Goal: Information Seeking & Learning: Learn about a topic

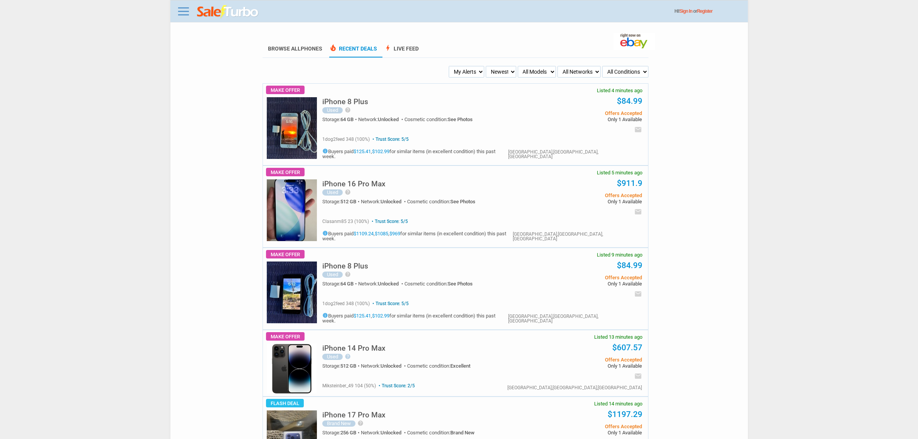
click at [477, 74] on select "My Alerts All Deals BIN Only w/ Offers Only" at bounding box center [466, 72] width 35 height 12
select select "flash_bin"
click at [450, 66] on select "My Alerts All Deals BIN Only w/ Offers Only" at bounding box center [466, 72] width 35 height 12
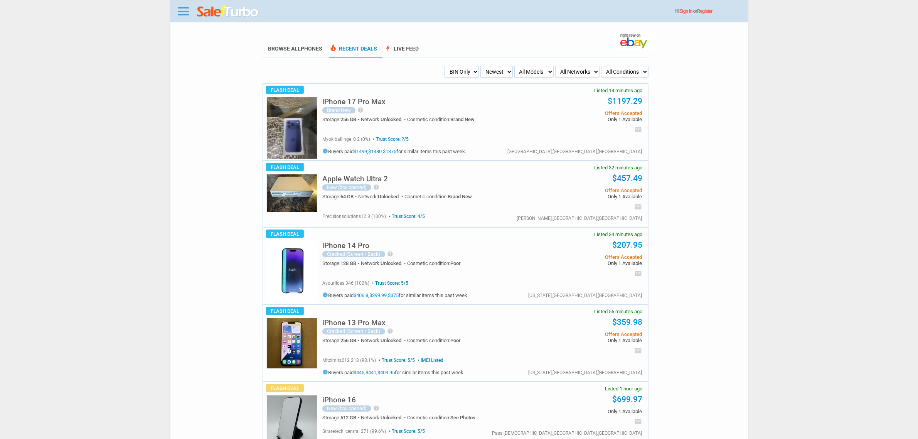
click at [377, 101] on h5 "iPhone 17 Pro Max" at bounding box center [353, 101] width 63 height 7
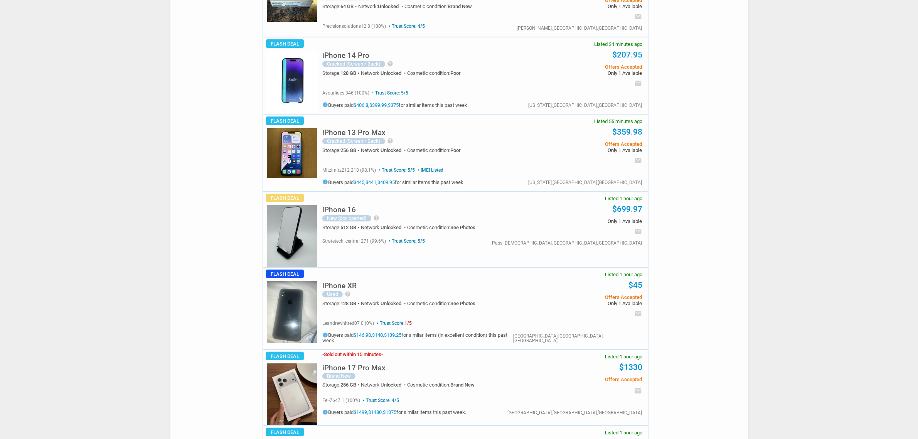
scroll to position [289, 0]
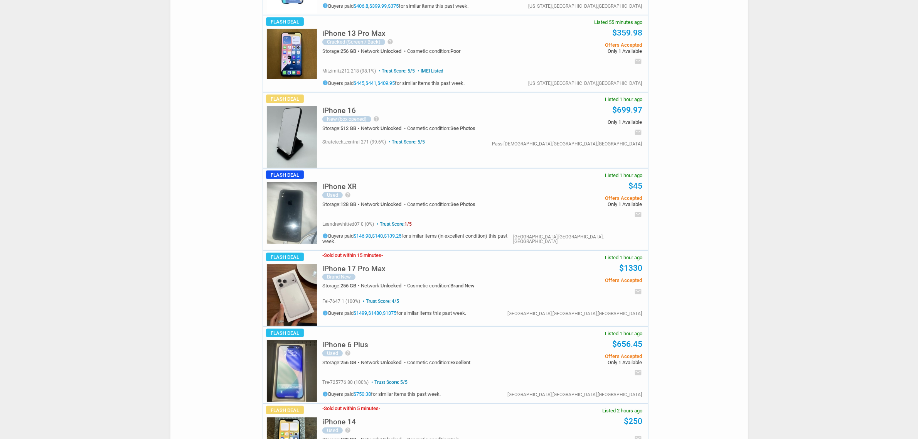
click at [356, 265] on h5 "iPhone 17 Pro Max" at bounding box center [353, 268] width 63 height 7
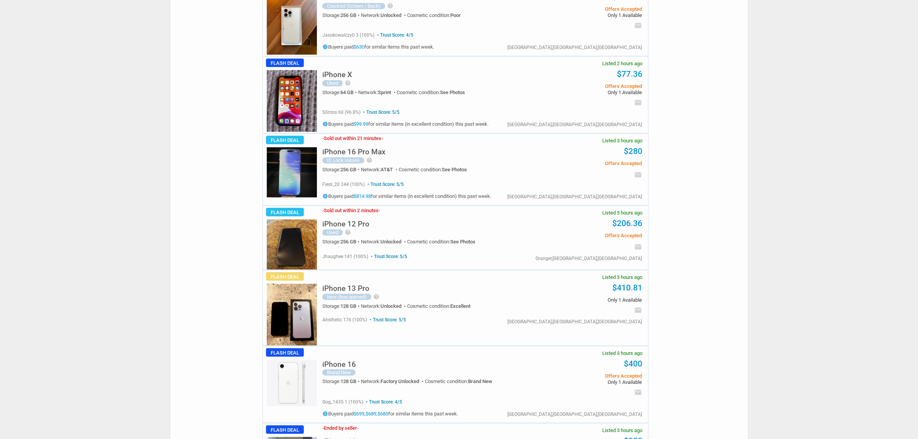
scroll to position [1157, 0]
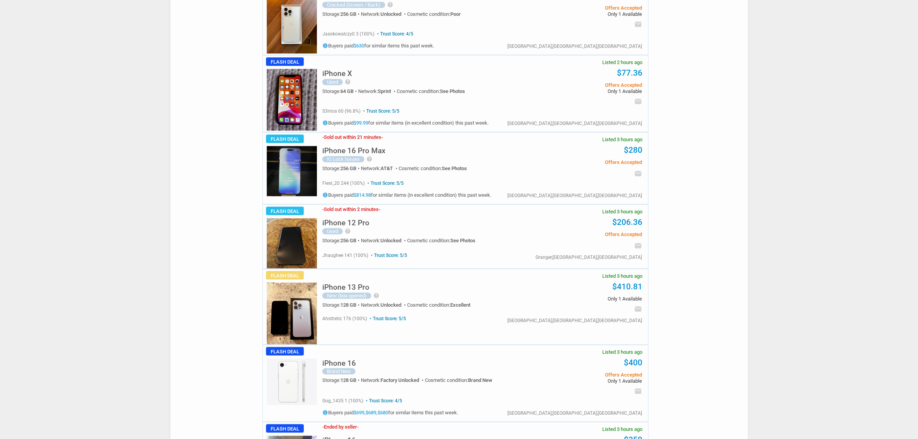
click at [369, 153] on h5 "iPhone 16 Pro Max" at bounding box center [353, 150] width 63 height 7
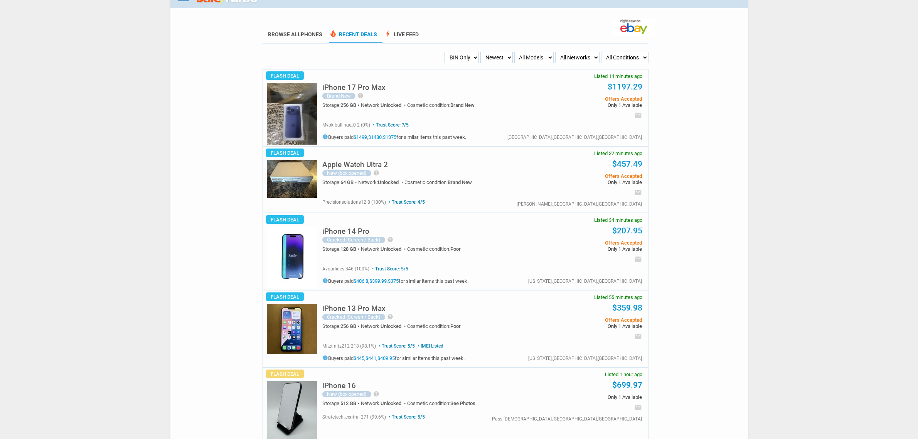
scroll to position [0, 0]
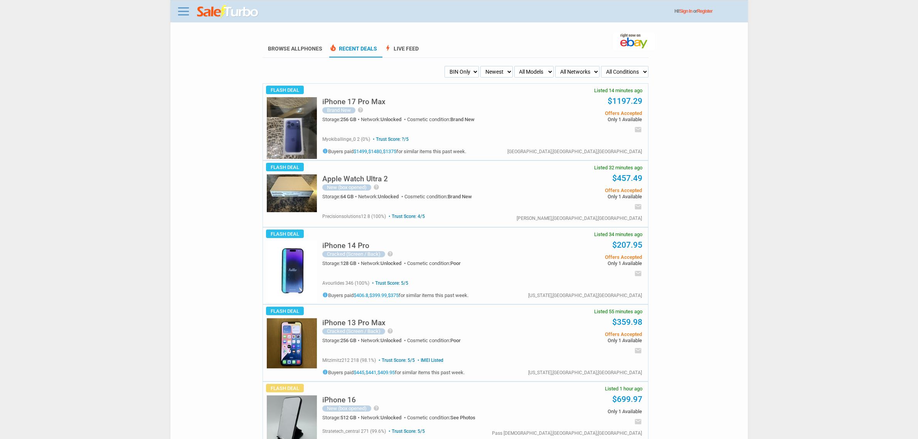
click at [443, 68] on ul "My Alerts All Deals BIN Only w/ Offers Only Newest Oldest Sold Fastest Savvy Bu…" at bounding box center [455, 72] width 386 height 12
click at [447, 69] on select "My Alerts All Deals BIN Only w/ Offers Only" at bounding box center [462, 72] width 34 height 12
select select "flash_offers"
click at [445, 66] on select "My Alerts All Deals BIN Only w/ Offers Only" at bounding box center [462, 72] width 34 height 12
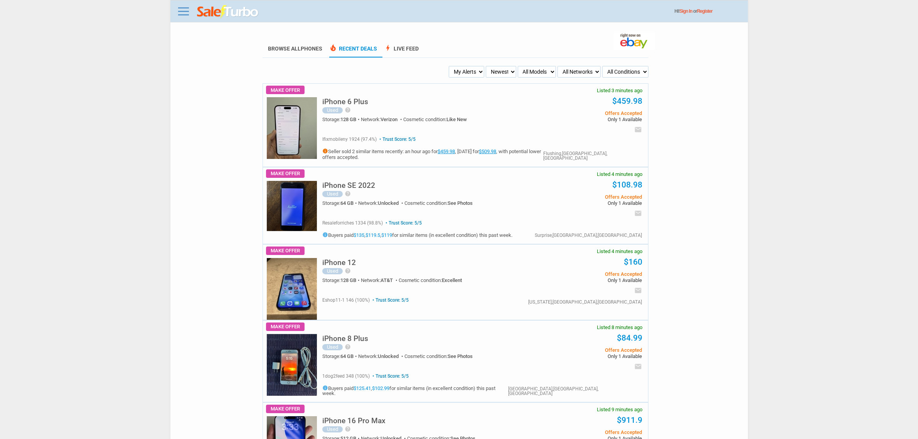
click at [487, 73] on select "Newest Oldest Sold Fastest Savvy Buyers Price (Low - High) Price (High - Low)" at bounding box center [501, 72] width 30 height 12
click at [458, 71] on select "My Alerts All Deals BIN Only w/ Offers Only" at bounding box center [466, 72] width 35 height 12
select select "flash_bin"
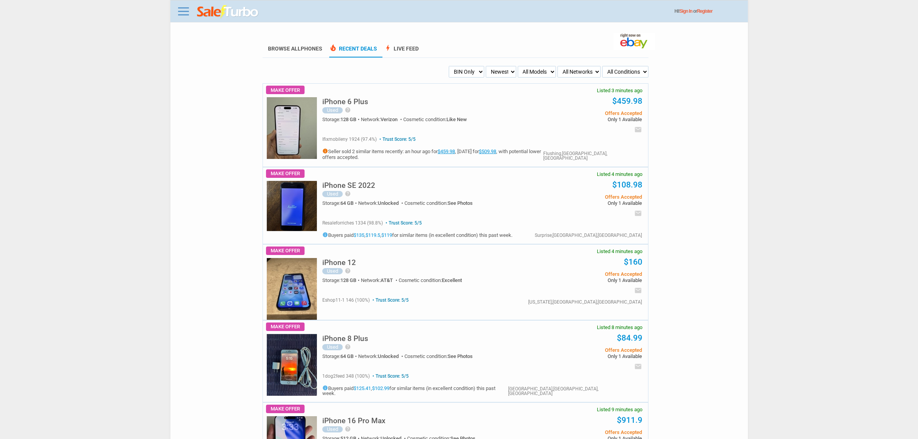
click at [450, 66] on select "My Alerts All Deals BIN Only w/ Offers Only" at bounding box center [466, 72] width 35 height 12
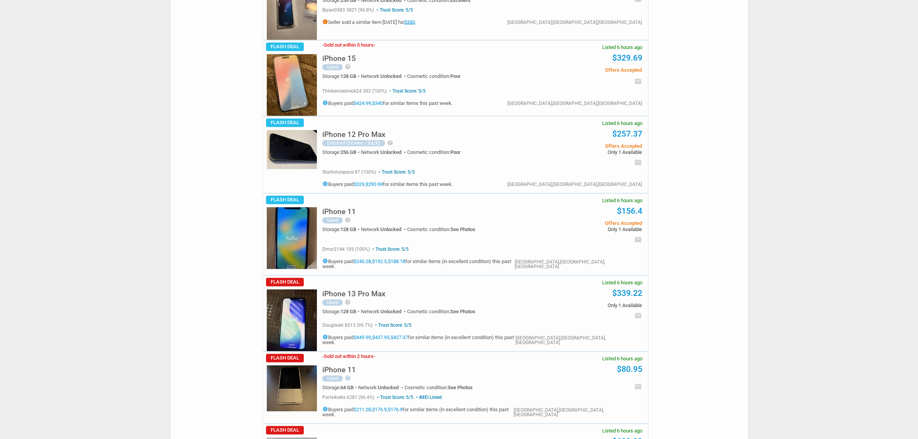
scroll to position [2941, 0]
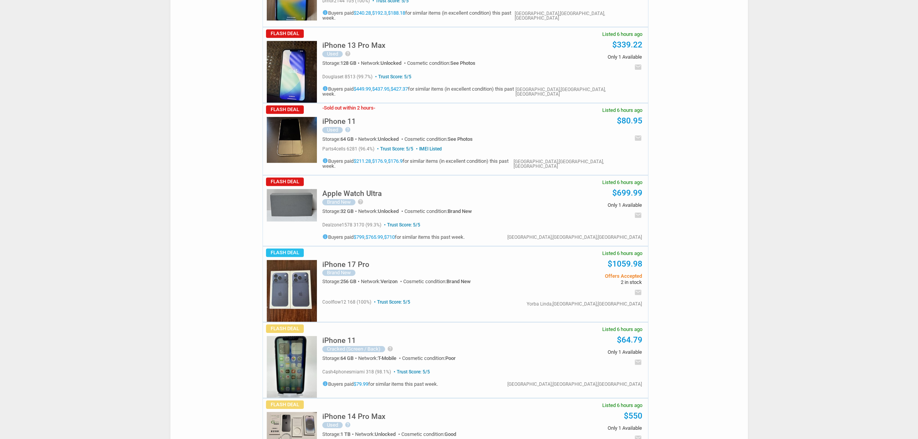
click at [307, 279] on img at bounding box center [292, 291] width 50 height 62
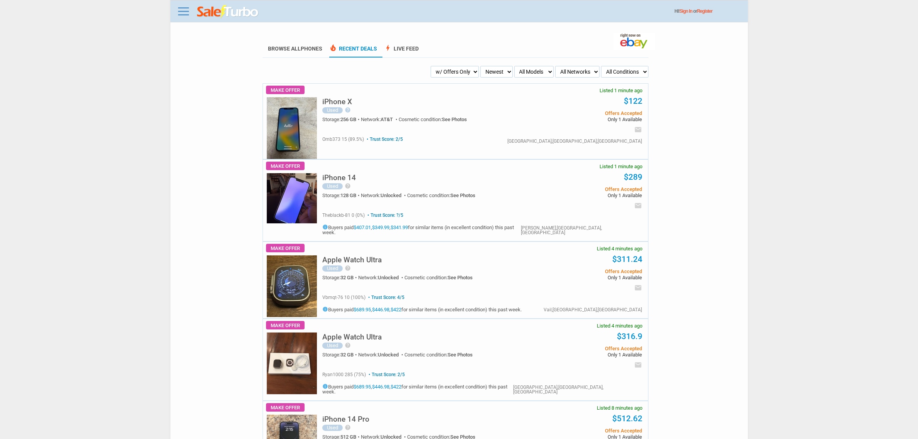
click at [478, 70] on select "My Alerts All Deals BIN Only w/ Offers Only" at bounding box center [455, 72] width 48 height 12
select select "all_deals"
click at [444, 66] on select "My Alerts All Deals BIN Only w/ Offers Only" at bounding box center [455, 72] width 48 height 12
click at [466, 70] on select "My Alerts All Deals BIN Only w/ Offers Only" at bounding box center [461, 72] width 35 height 12
select select "flash_bin"
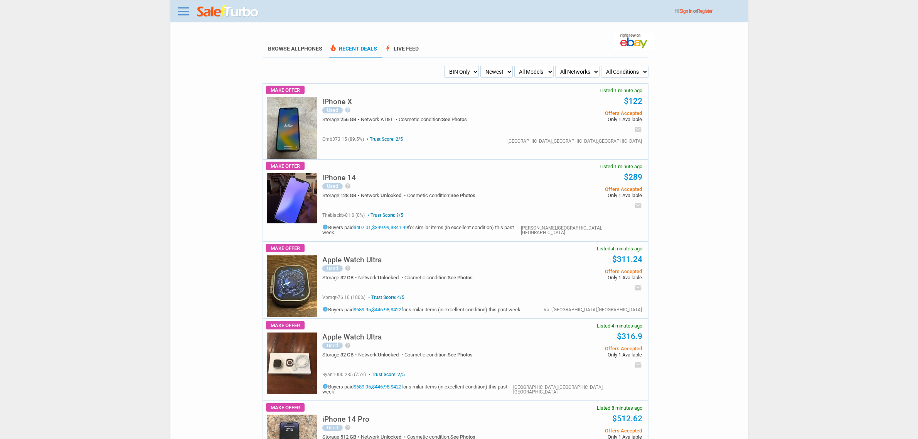
click at [445, 66] on select "My Alerts All Deals BIN Only w/ Offers Only" at bounding box center [461, 72] width 35 height 12
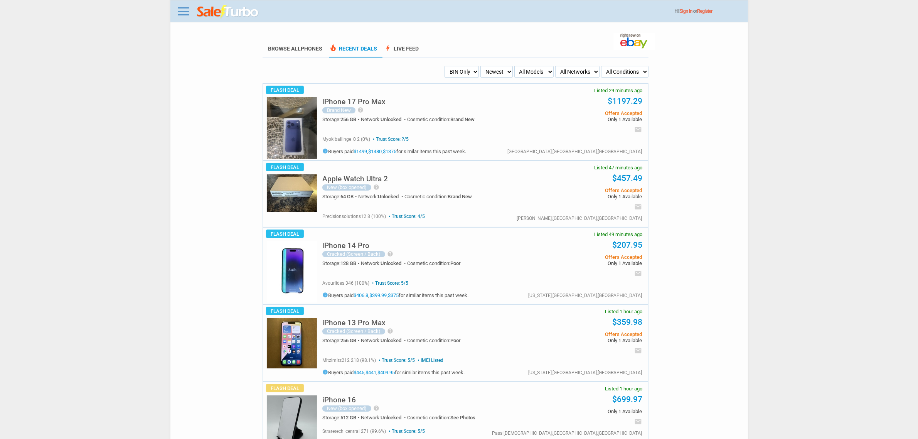
click at [537, 76] on select "All Models Apple Watch Ultra 2 Apple Watch Ultra iPhone 16 Pro Max iPhone 16 Pr…" at bounding box center [534, 72] width 39 height 12
select select "Apple Watch Ultra"
click at [515, 66] on select "All Models Apple Watch Ultra 2 Apple Watch Ultra iPhone 16 Pro Max iPhone 16 Pr…" at bounding box center [534, 72] width 39 height 12
